Goal: Information Seeking & Learning: Learn about a topic

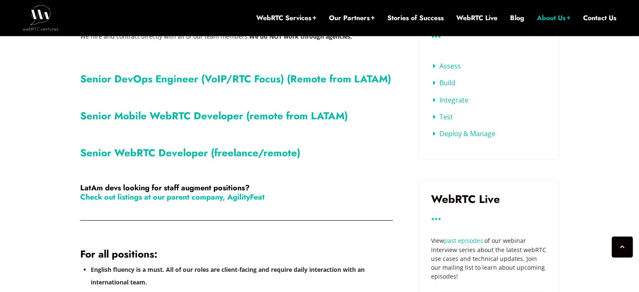
scroll to position [336, 0]
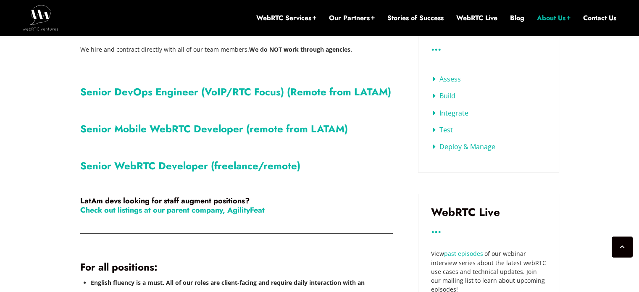
click at [170, 91] on link "Senior DevOps Engineer (VoIP/RTC Focus) (Remote from LATAM)" at bounding box center [235, 91] width 311 height 15
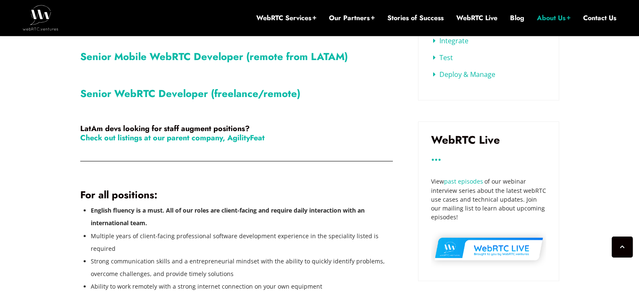
scroll to position [420, 0]
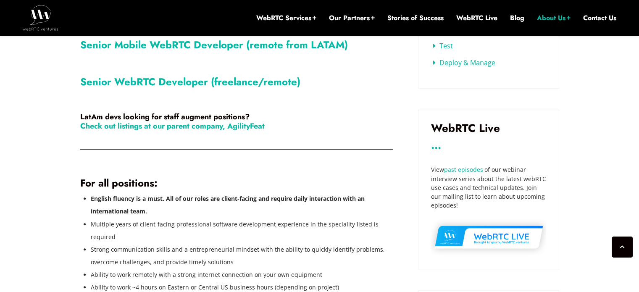
click at [189, 87] on link "Senior WebRTC Developer (freelance/remote)" at bounding box center [190, 81] width 220 height 15
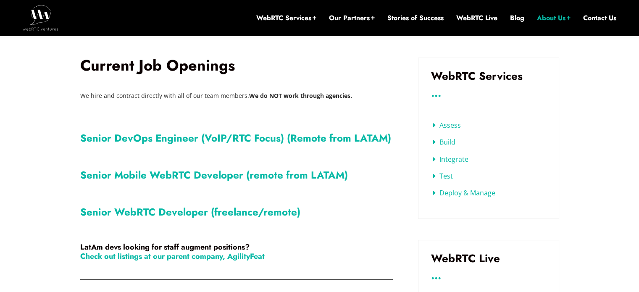
scroll to position [168, 0]
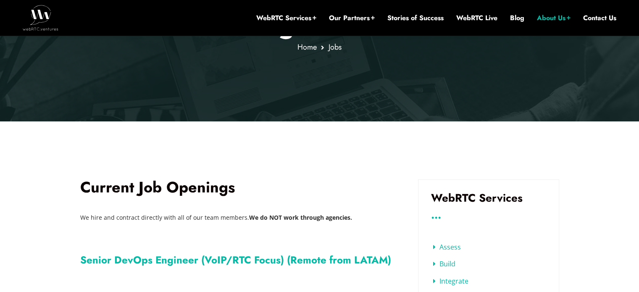
click at [39, 10] on img at bounding box center [41, 17] width 36 height 25
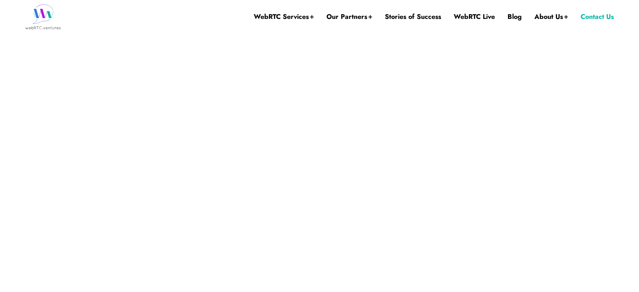
click at [596, 16] on link "Contact Us" at bounding box center [596, 17] width 33 height 34
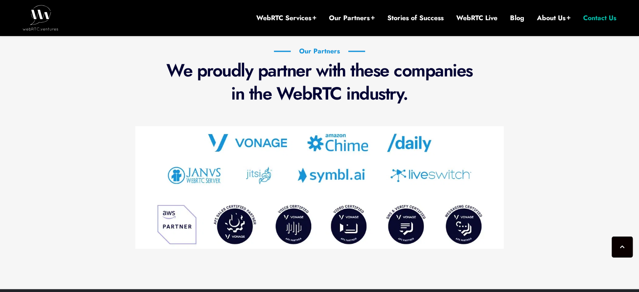
scroll to position [554, 0]
